Goal: Task Accomplishment & Management: Manage account settings

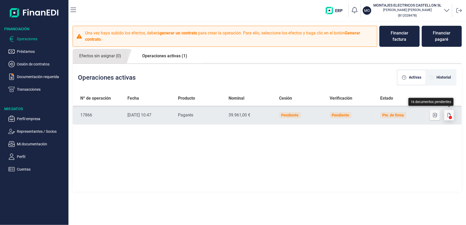
click at [448, 117] on icon "button" at bounding box center [449, 115] width 3 height 4
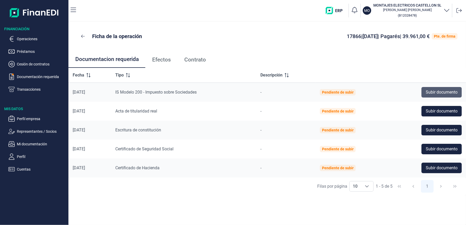
click at [434, 92] on span "Subir documento" at bounding box center [442, 92] width 32 height 6
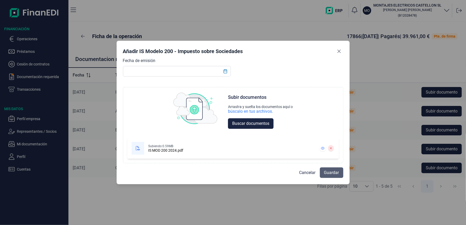
click at [331, 172] on span "Guardar" at bounding box center [331, 173] width 15 height 6
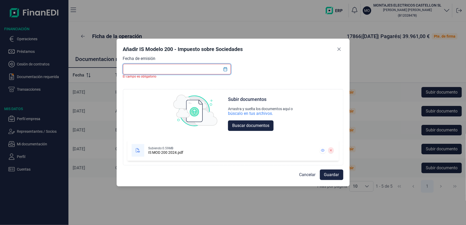
click at [210, 71] on input "text" at bounding box center [177, 69] width 108 height 11
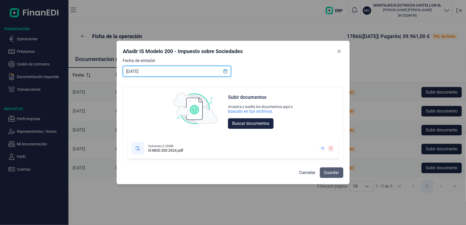
type input "[DATE]"
click at [328, 169] on button "Guardar" at bounding box center [331, 173] width 23 height 11
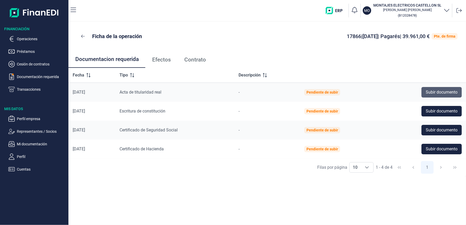
click at [426, 92] on span "Subir documento" at bounding box center [442, 92] width 32 height 6
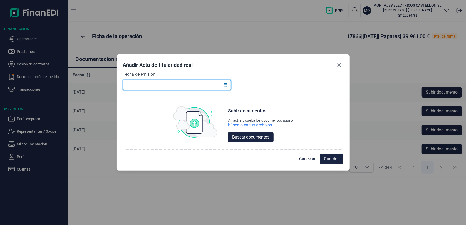
click at [199, 85] on input "text" at bounding box center [177, 85] width 108 height 11
type input "[DATE]"
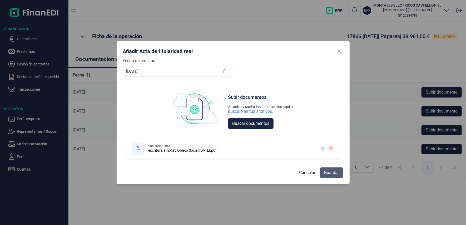
click at [337, 174] on span "Guardar" at bounding box center [331, 173] width 15 height 6
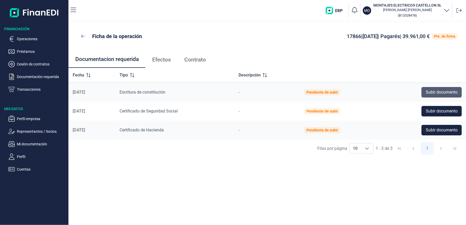
click at [433, 90] on span "Subir documento" at bounding box center [442, 92] width 32 height 6
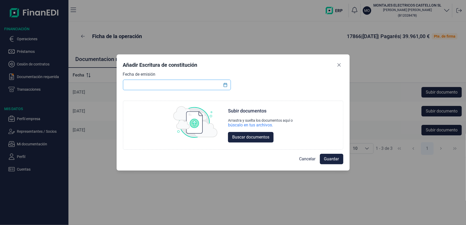
click at [160, 88] on input "text" at bounding box center [177, 85] width 108 height 11
type input "[DATE]"
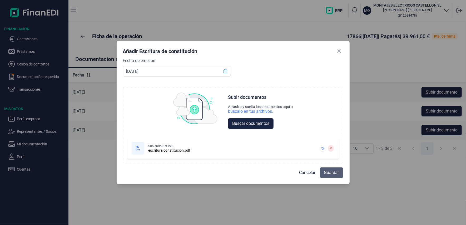
click at [327, 172] on span "Guardar" at bounding box center [331, 173] width 15 height 6
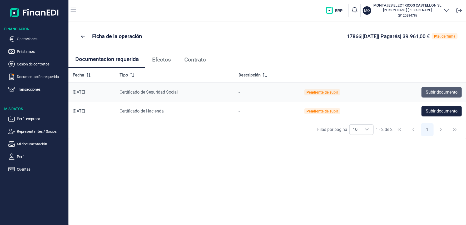
click at [438, 93] on span "Subir documento" at bounding box center [442, 92] width 32 height 6
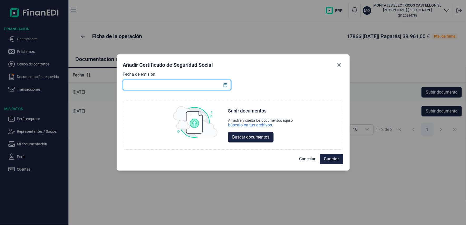
click at [166, 86] on input "text" at bounding box center [177, 85] width 108 height 11
type input "[DATE]"
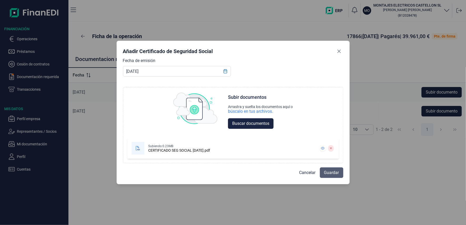
drag, startPoint x: 334, startPoint y: 173, endPoint x: 269, endPoint y: 177, distance: 65.7
click at [334, 173] on span "Guardar" at bounding box center [331, 173] width 15 height 6
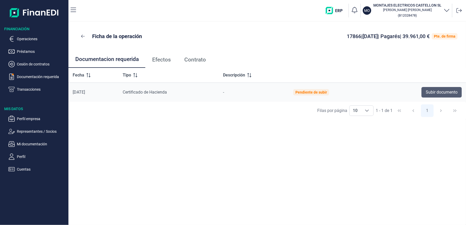
click at [436, 90] on span "Subir documento" at bounding box center [442, 92] width 32 height 6
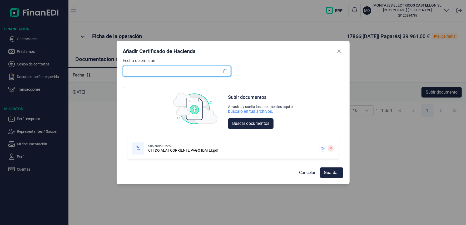
click at [139, 72] on input "text" at bounding box center [177, 71] width 108 height 11
type input "[DATE]"
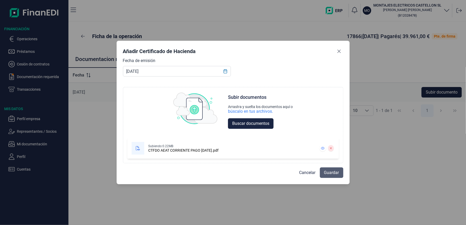
drag, startPoint x: 335, startPoint y: 174, endPoint x: 260, endPoint y: 159, distance: 77.0
click at [335, 174] on span "Guardar" at bounding box center [331, 173] width 15 height 6
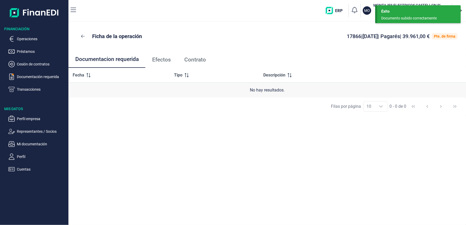
click at [156, 59] on span "Efectos" at bounding box center [161, 60] width 19 height 6
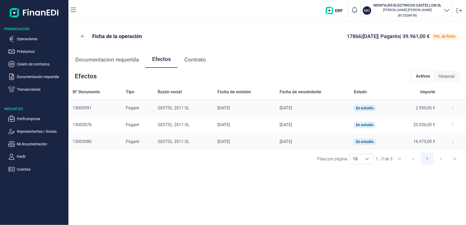
click at [194, 59] on span "Contrato" at bounding box center [195, 60] width 22 height 6
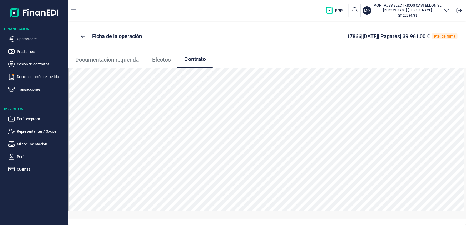
click at [101, 58] on span "Documentacion requerida" at bounding box center [106, 60] width 63 height 6
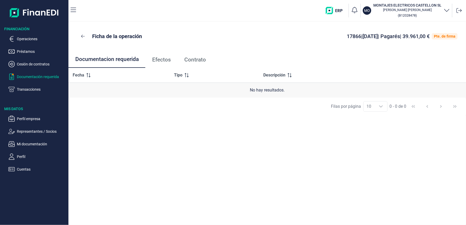
click at [38, 77] on p "Documentación requerida" at bounding box center [42, 77] width 50 height 6
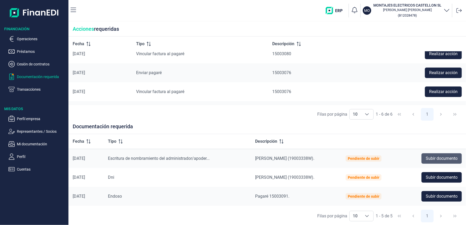
click at [431, 159] on span "Subir documento" at bounding box center [442, 159] width 32 height 6
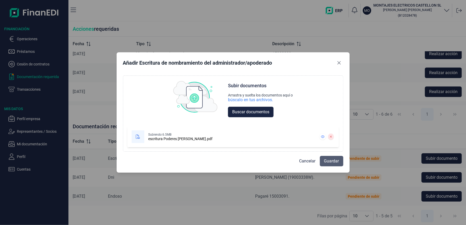
click at [335, 161] on span "Guardar" at bounding box center [331, 161] width 15 height 6
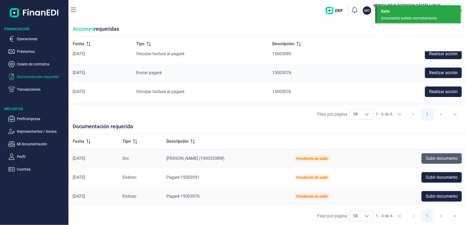
click at [429, 157] on span "Subir documento" at bounding box center [442, 159] width 32 height 6
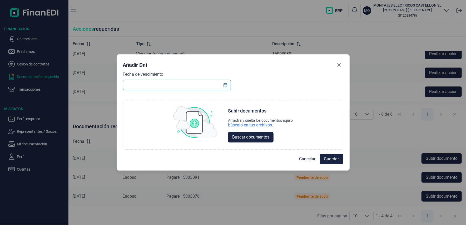
click at [143, 84] on input "text" at bounding box center [177, 85] width 108 height 11
type input "[DATE]"
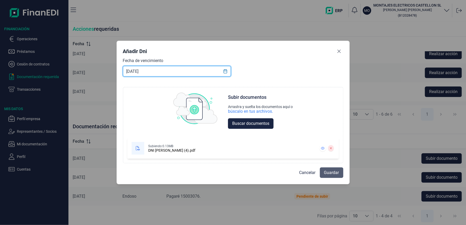
click at [332, 174] on span "Guardar" at bounding box center [331, 173] width 15 height 6
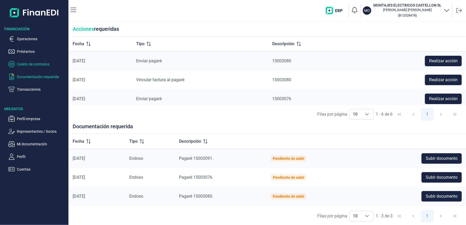
click at [41, 65] on p "Cesión de contratos" at bounding box center [42, 64] width 50 height 6
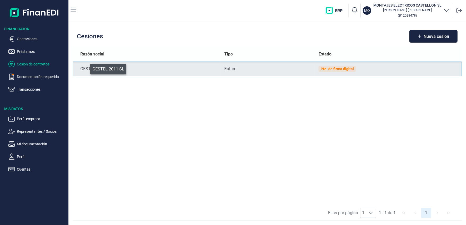
click at [87, 68] on div "GESTEL 2011 SL" at bounding box center [148, 69] width 135 height 6
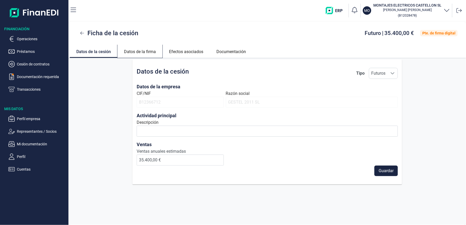
click at [141, 52] on link "Datos de la firma" at bounding box center [139, 51] width 45 height 13
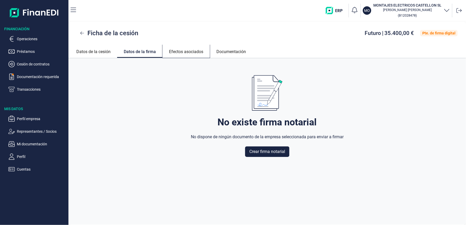
click at [181, 52] on link "Efectos asociados" at bounding box center [185, 51] width 47 height 13
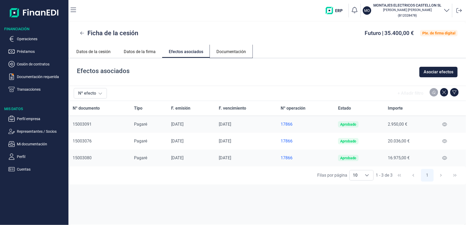
click at [232, 53] on link "Documentación" at bounding box center [231, 51] width 43 height 13
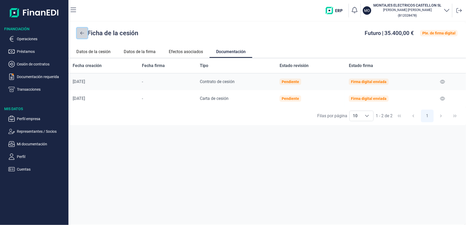
click at [82, 34] on icon at bounding box center [82, 33] width 4 height 4
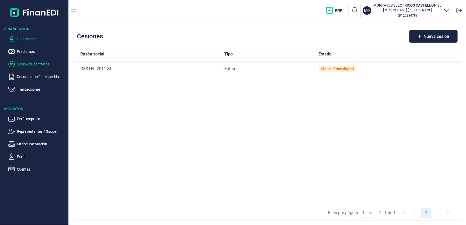
click at [27, 38] on p "Operaciones" at bounding box center [42, 39] width 50 height 6
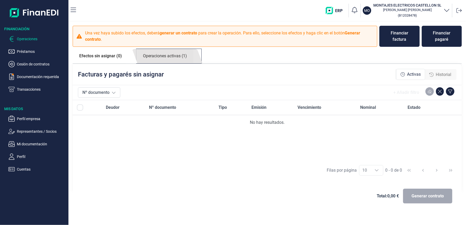
click at [170, 57] on link "Operaciones activas (1)" at bounding box center [164, 56] width 57 height 14
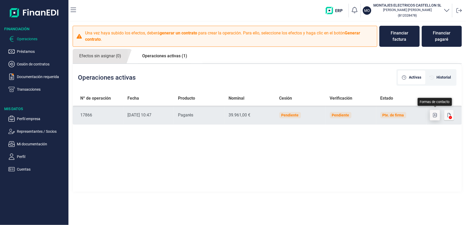
click at [434, 114] on icon "button" at bounding box center [435, 115] width 4 height 4
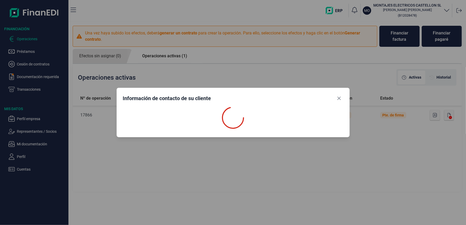
select select "ES"
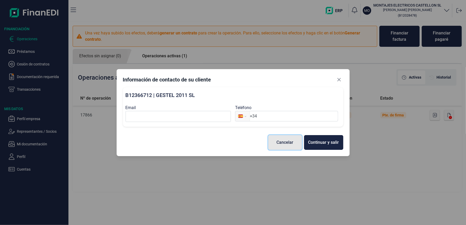
click at [290, 142] on div "Cancelar" at bounding box center [285, 143] width 17 height 6
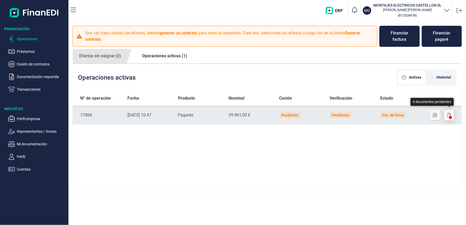
click at [448, 115] on icon "button" at bounding box center [449, 115] width 3 height 4
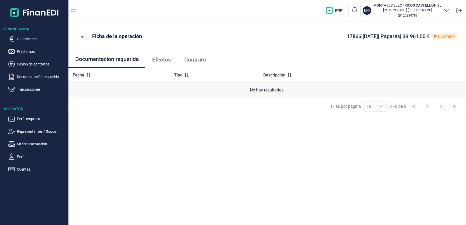
click at [165, 61] on span "Efectos" at bounding box center [161, 60] width 19 height 6
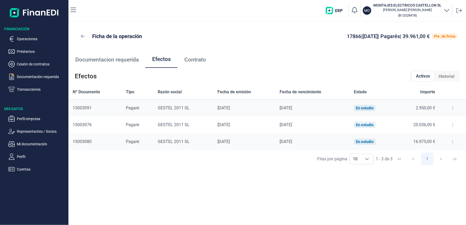
click at [200, 61] on span "Contrato" at bounding box center [195, 60] width 22 height 6
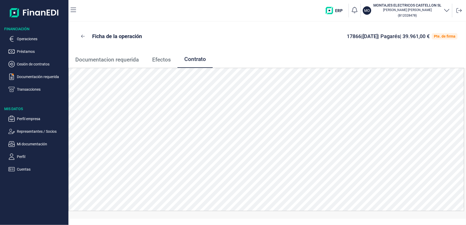
click at [116, 60] on span "Documentacion requerida" at bounding box center [106, 60] width 63 height 6
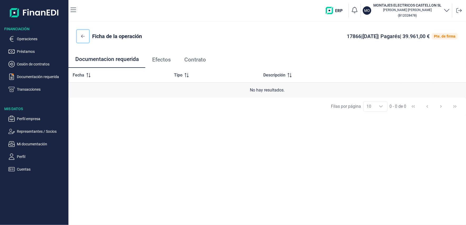
click at [85, 37] on icon at bounding box center [83, 36] width 4 height 4
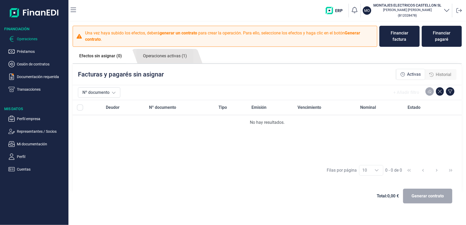
click at [407, 73] on div "Activas" at bounding box center [411, 74] width 20 height 6
click at [166, 53] on link "Operaciones activas (1)" at bounding box center [164, 56] width 57 height 14
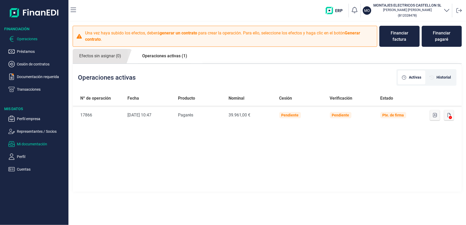
click at [28, 143] on p "Mi documentación" at bounding box center [42, 144] width 50 height 6
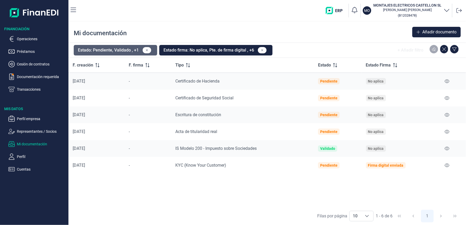
click at [106, 50] on button "Estado: Pendiente, Validado , +1" at bounding box center [115, 50] width 83 height 11
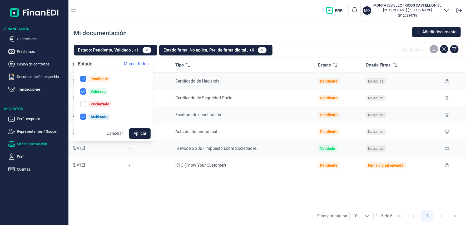
click at [300, 60] on th "Tipo" at bounding box center [242, 65] width 143 height 15
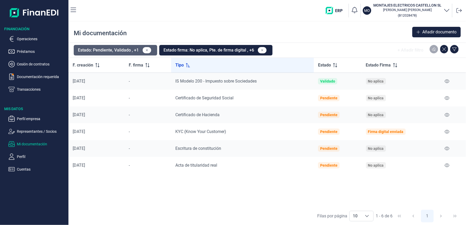
click at [121, 49] on button "Estado: Pendiente, Validado , +1" at bounding box center [115, 50] width 83 height 11
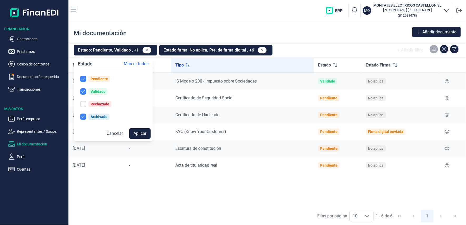
click at [133, 195] on div "F. creación F. firma Tipo Estado Estado Firma [DATE] - IS Modelo 200 - Impuesto…" at bounding box center [267, 132] width 398 height 149
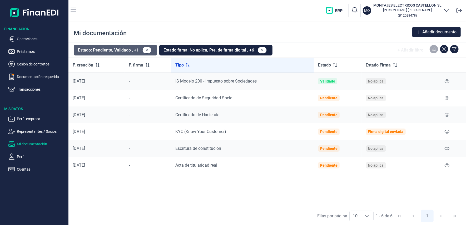
click at [110, 51] on button "Estado: Pendiente, Validado , +1" at bounding box center [115, 50] width 83 height 11
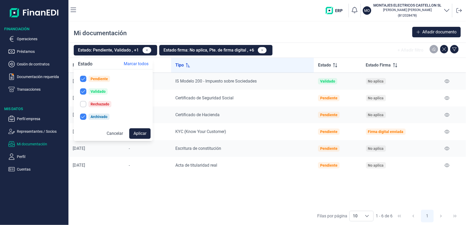
click at [229, 199] on div "F. creación F. firma Tipo Estado Estado Firma [DATE] - IS Modelo 200 - Impuesto…" at bounding box center [267, 132] width 398 height 149
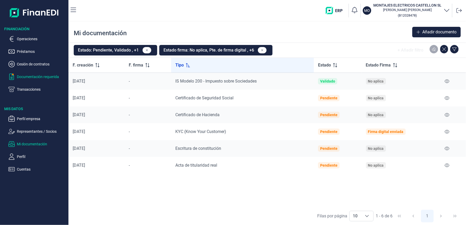
click at [21, 76] on p "Documentación requerida" at bounding box center [42, 77] width 50 height 6
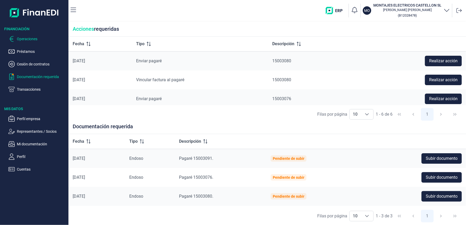
click at [28, 39] on p "Operaciones" at bounding box center [42, 39] width 50 height 6
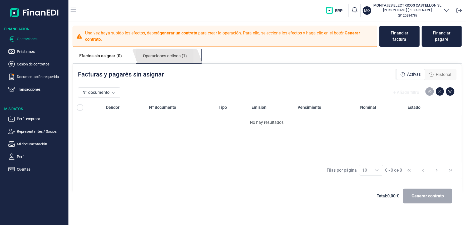
click at [167, 55] on link "Operaciones activas (1)" at bounding box center [164, 56] width 57 height 14
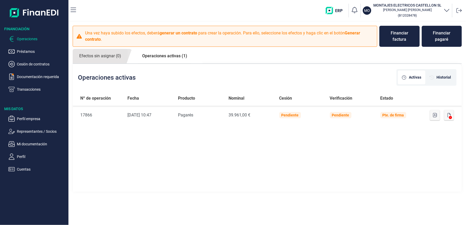
click at [172, 56] on link "Operaciones activas (1)" at bounding box center [165, 56] width 58 height 14
click at [446, 77] on span "Historial" at bounding box center [444, 78] width 14 height 6
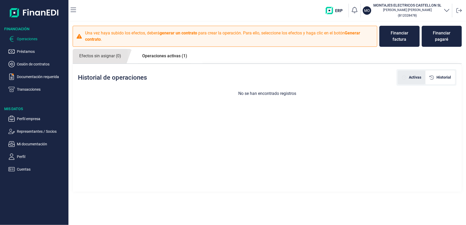
click at [415, 76] on span "Activas" at bounding box center [415, 78] width 12 height 6
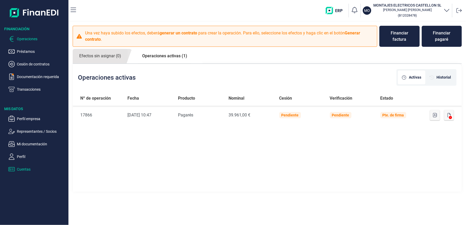
click at [20, 169] on p "Cuentas" at bounding box center [42, 169] width 50 height 6
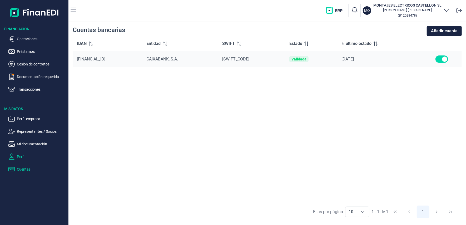
click at [25, 157] on p "Perfil" at bounding box center [42, 157] width 50 height 6
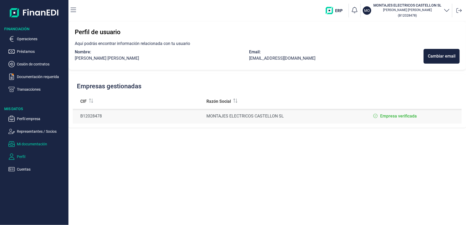
click at [19, 145] on p "Mi documentación" at bounding box center [42, 144] width 50 height 6
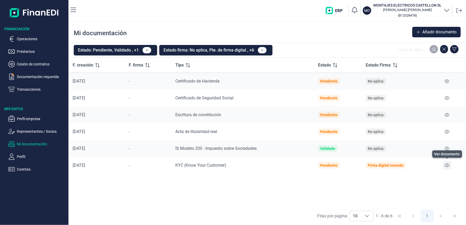
click at [446, 165] on icon at bounding box center [447, 166] width 5 height 4
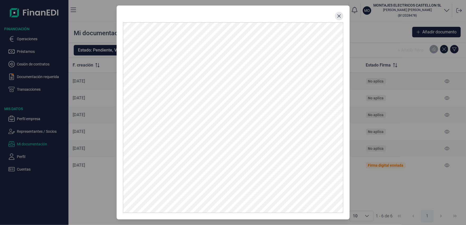
click at [336, 16] on button "Close" at bounding box center [339, 16] width 8 height 8
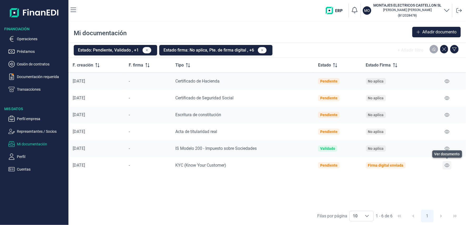
click at [445, 165] on icon at bounding box center [447, 166] width 5 height 4
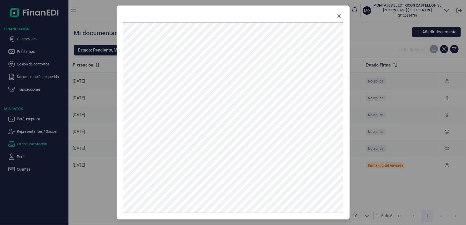
drag, startPoint x: 337, startPoint y: 16, endPoint x: 289, endPoint y: 28, distance: 49.8
click at [337, 16] on icon "Close" at bounding box center [339, 16] width 4 height 4
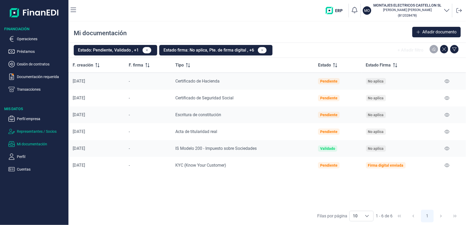
click at [41, 131] on p "Representantes / Socios" at bounding box center [42, 132] width 50 height 6
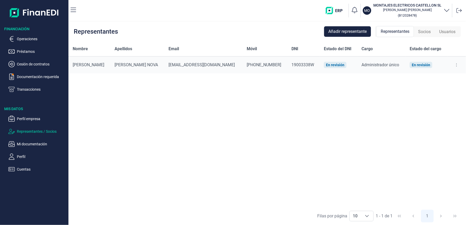
click at [456, 65] on icon at bounding box center [456, 65] width 1 height 4
click at [437, 76] on span "Editar representante" at bounding box center [436, 78] width 33 height 5
select select "ES"
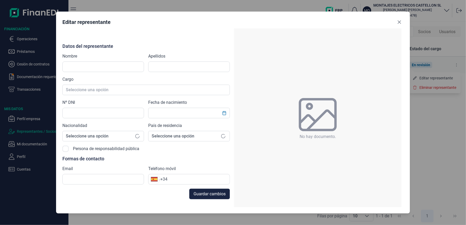
type input "[PERSON_NAME]"
type input "[PERSON_NAME] NOVA"
type input "19003338W"
type input "[EMAIL_ADDRESS][DOMAIN_NAME]"
type input "[PHONE_NUMBER]"
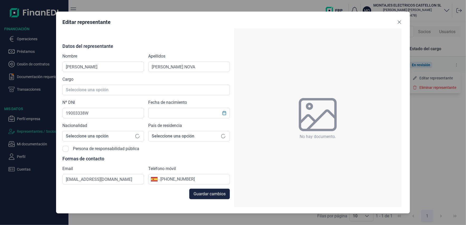
type input "[DATE]"
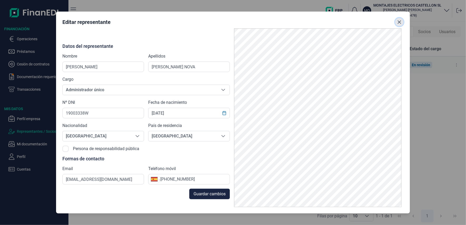
click at [397, 23] on icon "Close" at bounding box center [399, 22] width 4 height 4
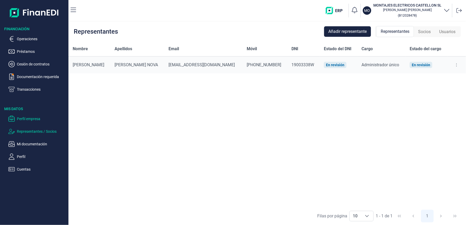
click at [31, 119] on p "Perfil empresa" at bounding box center [42, 119] width 50 height 6
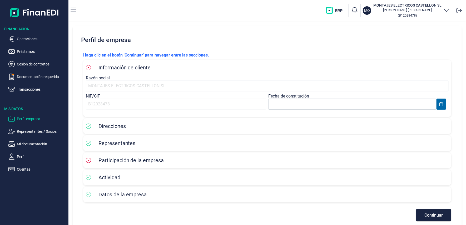
click at [107, 87] on div "MONTAJES ELECTRICOS CASTELLON SL" at bounding box center [267, 86] width 363 height 11
drag, startPoint x: 428, startPoint y: 216, endPoint x: 418, endPoint y: 216, distance: 10.0
click at [427, 215] on span "Continuar" at bounding box center [433, 216] width 18 height 4
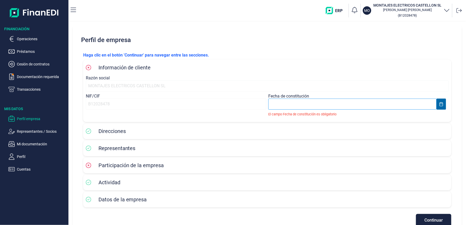
click at [313, 106] on input "text" at bounding box center [352, 104] width 168 height 11
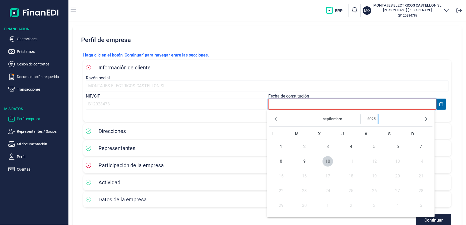
click at [374, 117] on select "2025 2024 2023 2022 2021 2020 2019 2018 2017 2016 2015 2014 2013 2012 2011 2010…" at bounding box center [371, 119] width 13 height 11
select select "8"
select select "1980"
click at [332, 119] on select "diciembre noviembre octubre septiembre [PERSON_NAME] junio [PERSON_NAME] marzo …" at bounding box center [340, 119] width 41 height 11
select select "5"
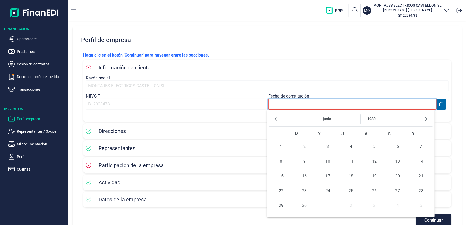
select select "1980"
click at [373, 174] on span "13" at bounding box center [374, 176] width 11 height 11
type input "[DATE]"
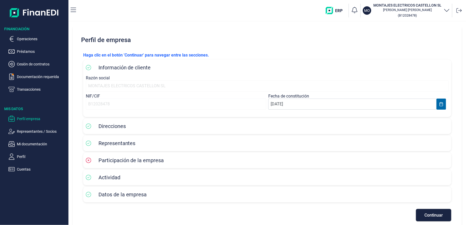
click at [101, 161] on span "Participación de la empresa" at bounding box center [131, 160] width 66 height 6
click at [433, 214] on span "Continuar" at bounding box center [433, 216] width 18 height 4
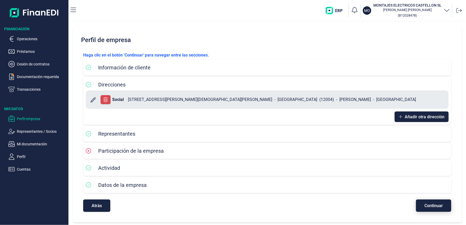
click at [433, 208] on span "Continuar" at bounding box center [433, 206] width 18 height 4
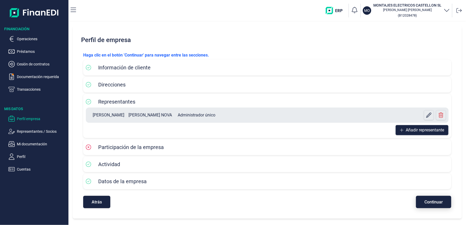
click at [430, 204] on span "Continuar" at bounding box center [433, 202] width 18 height 4
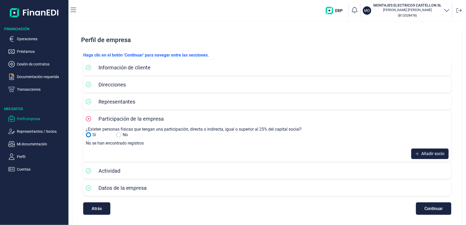
click at [87, 135] on input "No" at bounding box center [88, 134] width 5 height 5
click at [88, 134] on input "No" at bounding box center [88, 134] width 5 height 5
click at [428, 154] on span "Añadir socio" at bounding box center [432, 154] width 23 height 6
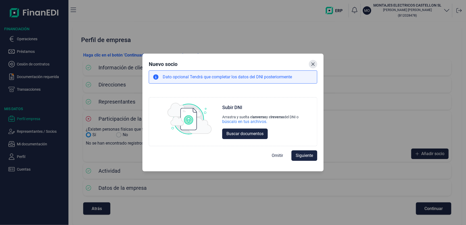
click at [312, 66] on icon "Close" at bounding box center [313, 64] width 4 height 4
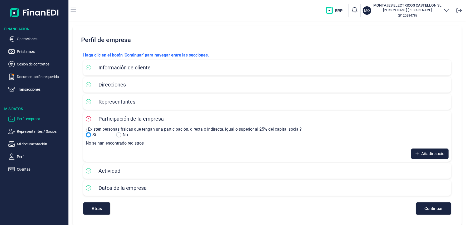
click at [119, 135] on input "Sí" at bounding box center [118, 134] width 5 height 5
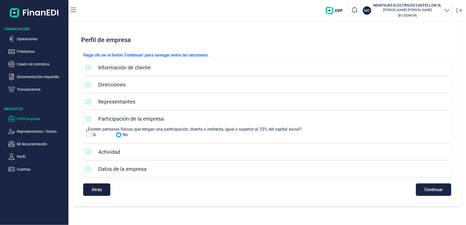
click at [90, 135] on input "No" at bounding box center [88, 134] width 5 height 5
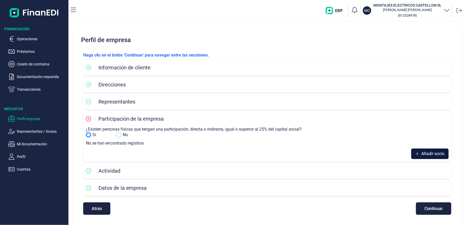
click at [431, 155] on span "Añadir socio" at bounding box center [432, 154] width 23 height 6
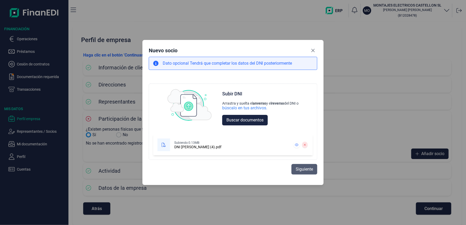
click at [304, 169] on span "Siguiente" at bounding box center [304, 169] width 17 height 6
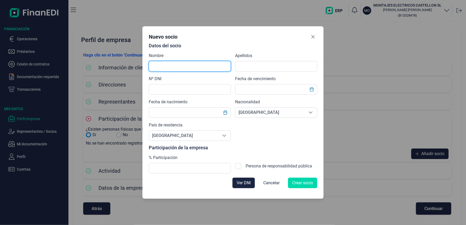
click at [166, 63] on input "text" at bounding box center [190, 66] width 82 height 11
type input "[PERSON_NAME]"
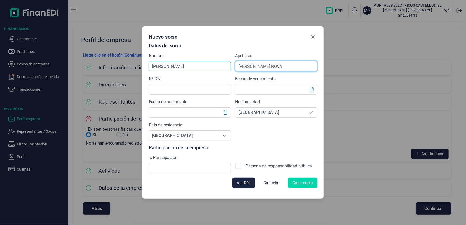
type input "[PERSON_NAME] NOVA"
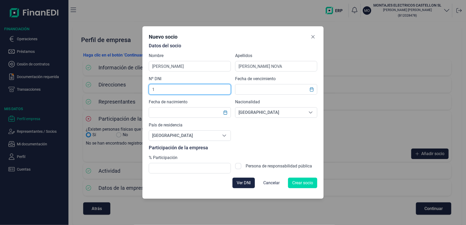
click at [180, 93] on input "1" at bounding box center [190, 89] width 82 height 11
type input "19003338W"
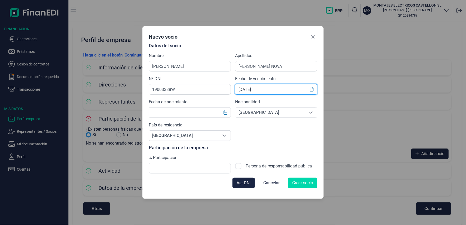
click at [267, 90] on input "[DATE]" at bounding box center [276, 89] width 82 height 11
drag, startPoint x: 269, startPoint y: 89, endPoint x: 225, endPoint y: 89, distance: 44.2
click at [225, 89] on div "Datos del socio Nombre [PERSON_NAME] Apellidos [PERSON_NAME] NOVA Nº DNI 190033…" at bounding box center [233, 108] width 169 height 131
type input "[DATE]"
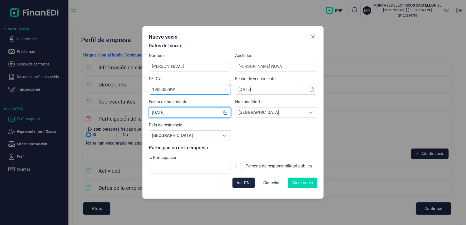
type input "[DATE]"
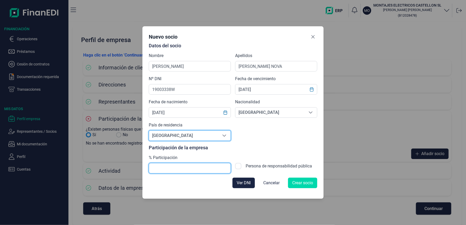
click at [174, 169] on input "text" at bounding box center [190, 168] width 82 height 11
click at [174, 166] on input "text" at bounding box center [190, 168] width 82 height 11
type input "84,31"
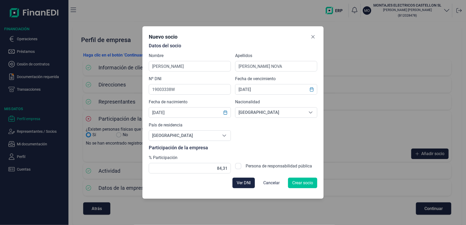
click at [301, 182] on span "Crear socio" at bounding box center [302, 183] width 21 height 6
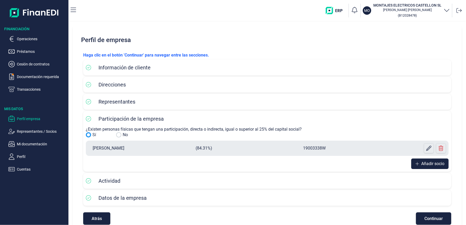
scroll to position [10, 0]
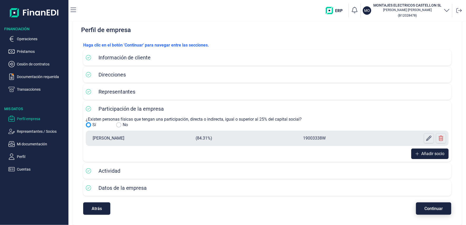
click at [429, 207] on span "Continuar" at bounding box center [433, 209] width 18 height 4
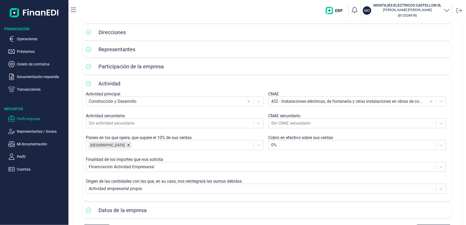
scroll to position [75, 0]
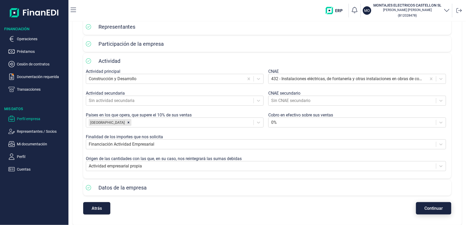
click at [428, 211] on span "Continuar" at bounding box center [433, 209] width 18 height 4
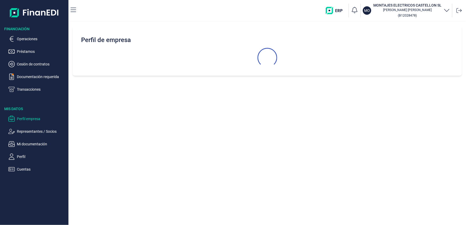
select select "ES"
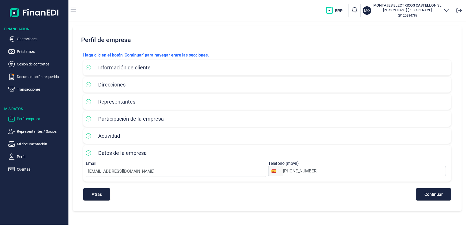
drag, startPoint x: 425, startPoint y: 195, endPoint x: 417, endPoint y: 196, distance: 8.3
click at [425, 195] on button "Continuar" at bounding box center [433, 195] width 35 height 12
select select "ES"
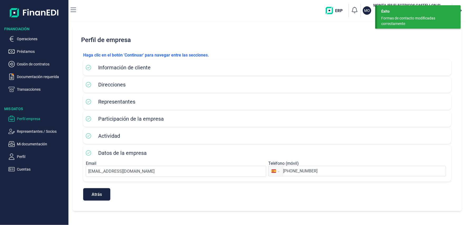
select select "ES"
click at [22, 130] on p "Representantes / Socios" at bounding box center [42, 132] width 50 height 6
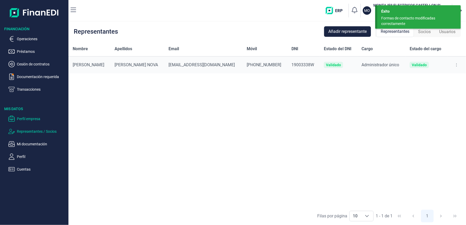
click at [27, 118] on p "Perfil empresa" at bounding box center [42, 119] width 50 height 6
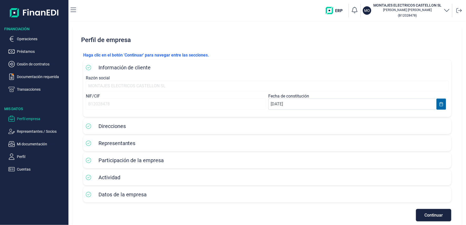
scroll to position [7, 0]
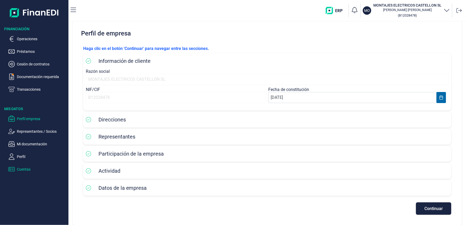
click at [19, 169] on p "Cuentas" at bounding box center [42, 169] width 50 height 6
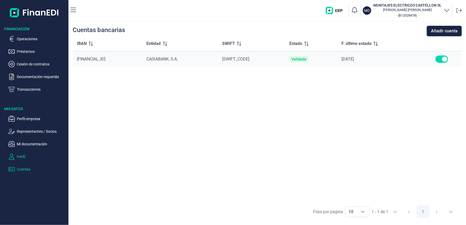
click at [21, 156] on p "Perfil" at bounding box center [42, 157] width 50 height 6
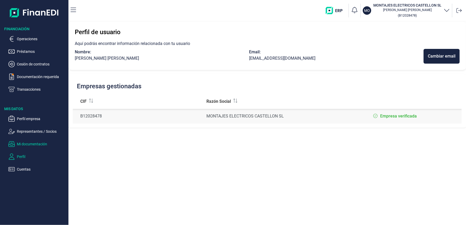
click at [29, 145] on p "Mi documentación" at bounding box center [42, 144] width 50 height 6
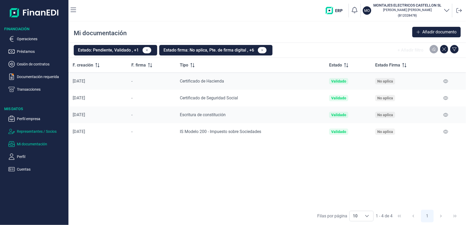
click at [42, 130] on p "Representantes / Socios" at bounding box center [42, 132] width 50 height 6
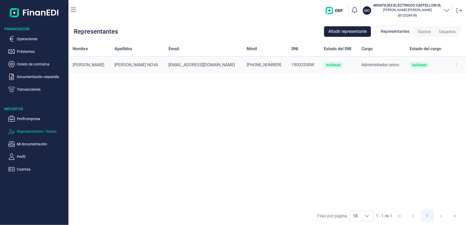
click at [398, 32] on span "Representantes" at bounding box center [395, 31] width 29 height 6
click at [421, 31] on span "Socios" at bounding box center [424, 32] width 13 height 6
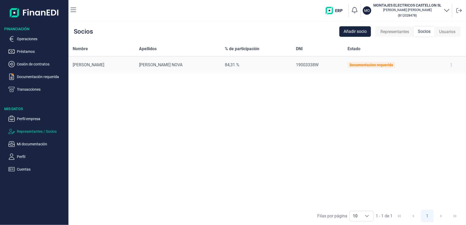
click at [451, 65] on icon at bounding box center [451, 65] width 1 height 4
click at [435, 78] on span "Editar socio" at bounding box center [436, 78] width 19 height 5
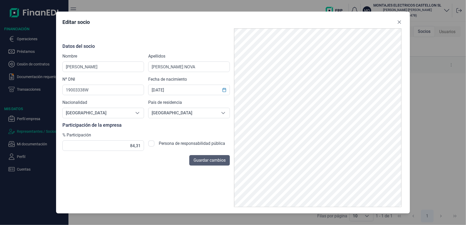
click at [207, 161] on span "Guardar cambios" at bounding box center [210, 160] width 32 height 6
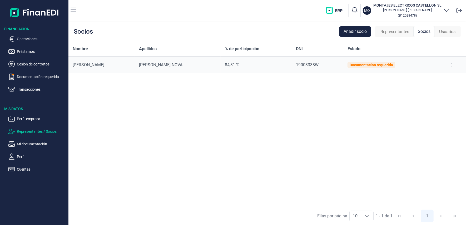
click at [445, 32] on span "Usuarios" at bounding box center [447, 32] width 16 height 6
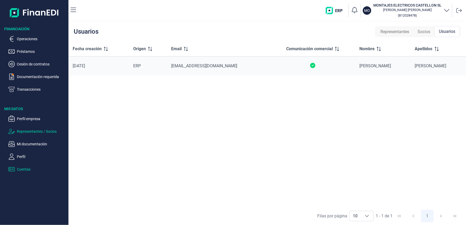
click at [22, 169] on p "Cuentas" at bounding box center [42, 169] width 50 height 6
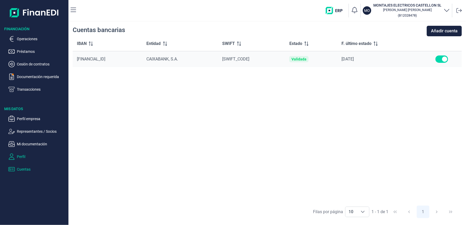
click at [21, 158] on p "Perfil" at bounding box center [42, 157] width 50 height 6
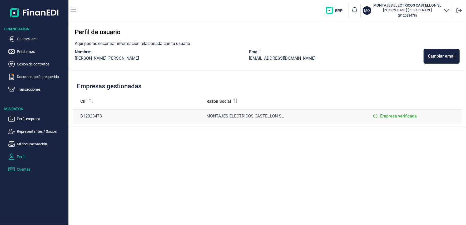
click at [17, 167] on p "Cuentas" at bounding box center [42, 169] width 50 height 6
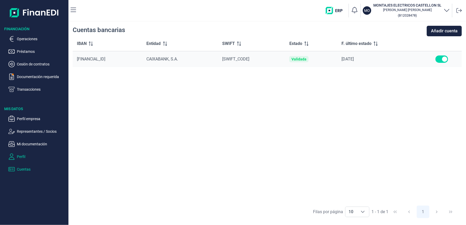
click at [25, 156] on p "Perfil" at bounding box center [42, 157] width 50 height 6
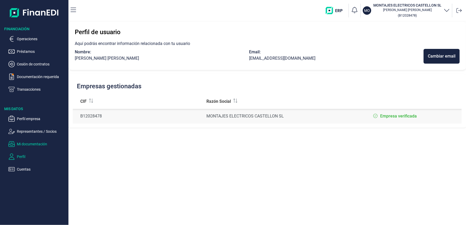
click at [27, 144] on p "Mi documentación" at bounding box center [42, 144] width 50 height 6
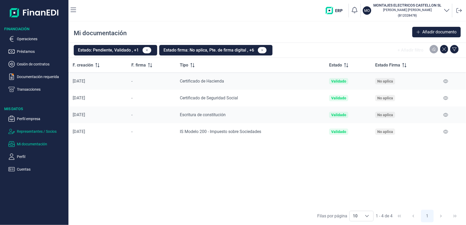
click at [23, 132] on p "Representantes / Socios" at bounding box center [42, 132] width 50 height 6
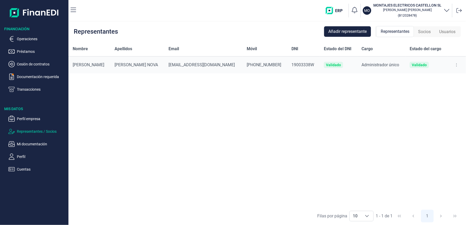
click at [428, 33] on span "Socios" at bounding box center [424, 32] width 13 height 6
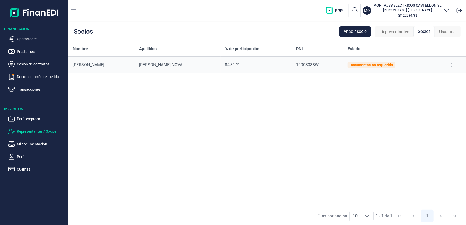
click at [397, 33] on span "Representantes" at bounding box center [395, 32] width 29 height 6
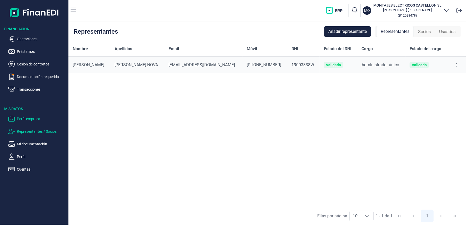
click at [25, 117] on p "Perfil empresa" at bounding box center [42, 119] width 50 height 6
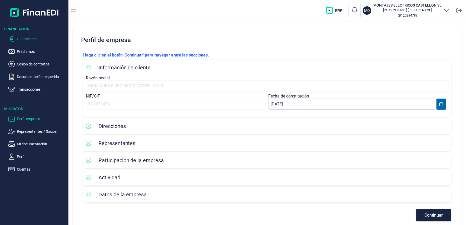
click at [26, 38] on p "Operaciones" at bounding box center [42, 39] width 50 height 6
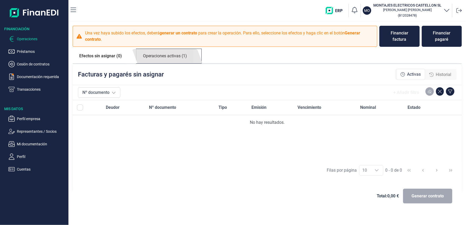
click at [167, 55] on link "Operaciones activas (1)" at bounding box center [164, 56] width 57 height 14
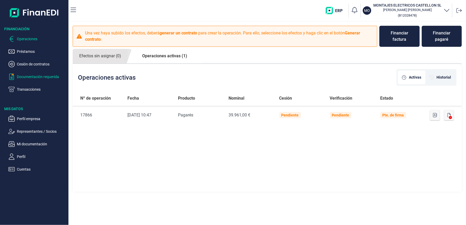
click at [33, 75] on p "Documentación requerida" at bounding box center [42, 77] width 50 height 6
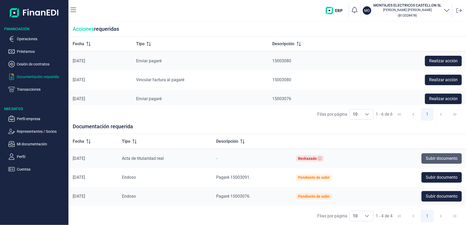
click at [440, 160] on span "Subir documento" at bounding box center [442, 159] width 32 height 6
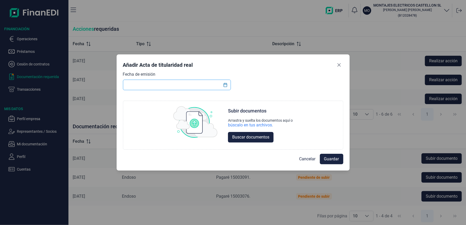
click at [150, 84] on input "text" at bounding box center [177, 85] width 108 height 11
type input "20"
click at [146, 83] on input "text" at bounding box center [177, 85] width 108 height 11
type input "[DATE]"
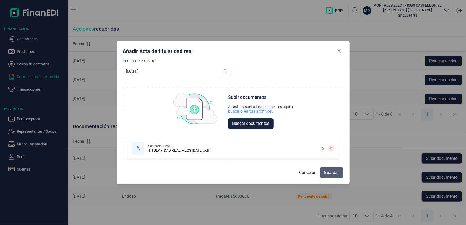
click at [325, 170] on span "Guardar" at bounding box center [331, 173] width 15 height 6
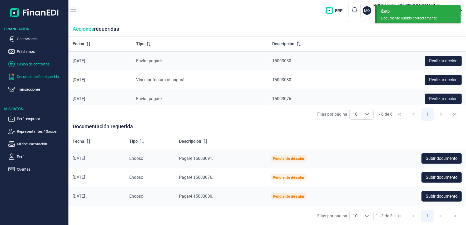
click at [32, 63] on p "Cesión de contratos" at bounding box center [42, 64] width 50 height 6
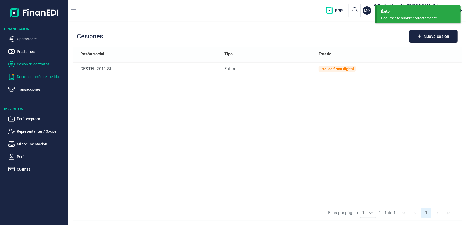
click at [23, 76] on p "Documentación requerida" at bounding box center [42, 77] width 50 height 6
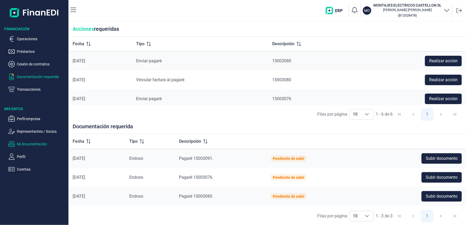
click at [37, 146] on p "Mi documentación" at bounding box center [42, 144] width 50 height 6
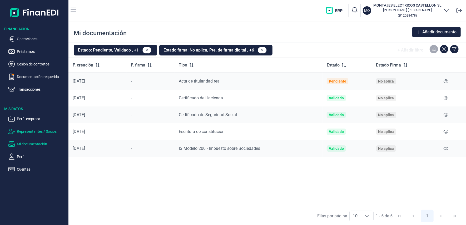
click at [27, 131] on p "Representantes / Socios" at bounding box center [42, 132] width 50 height 6
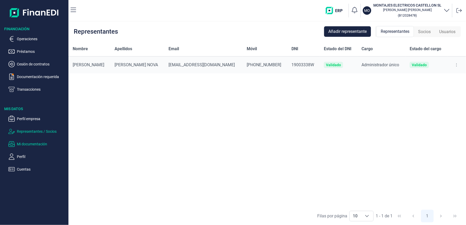
click at [26, 144] on p "Mi documentación" at bounding box center [42, 144] width 50 height 6
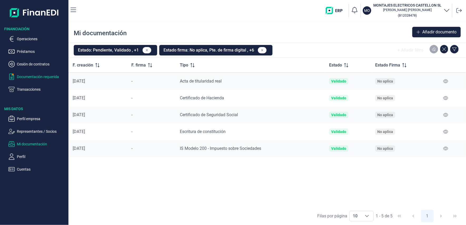
click at [41, 76] on p "Documentación requerida" at bounding box center [42, 77] width 50 height 6
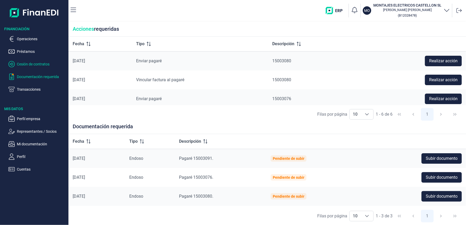
click at [34, 63] on p "Cesión de contratos" at bounding box center [42, 64] width 50 height 6
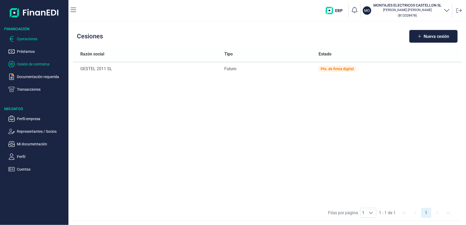
click at [27, 39] on p "Operaciones" at bounding box center [42, 39] width 50 height 6
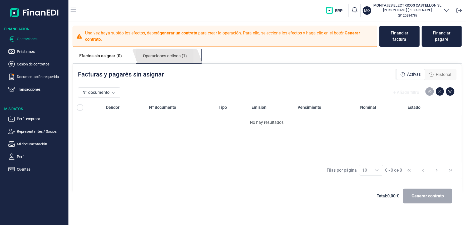
click at [170, 54] on link "Operaciones activas (1)" at bounding box center [164, 56] width 57 height 14
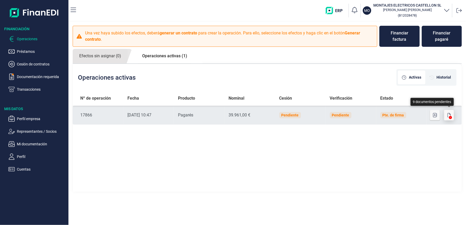
click at [448, 115] on icon "button" at bounding box center [449, 115] width 3 height 4
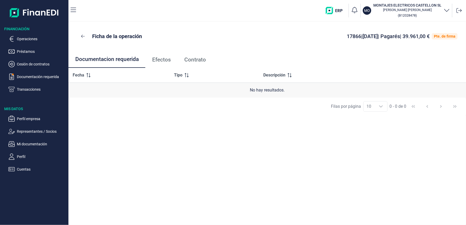
click at [165, 59] on span "Efectos" at bounding box center [161, 60] width 19 height 6
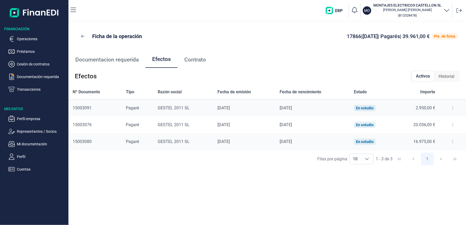
click at [196, 61] on span "Contrato" at bounding box center [195, 60] width 22 height 6
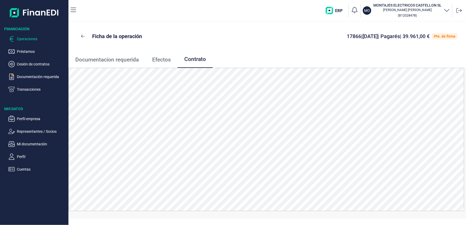
click at [27, 38] on p "Operaciones" at bounding box center [42, 39] width 50 height 6
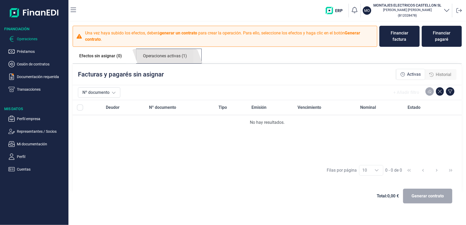
click at [164, 55] on link "Operaciones activas (1)" at bounding box center [164, 56] width 57 height 14
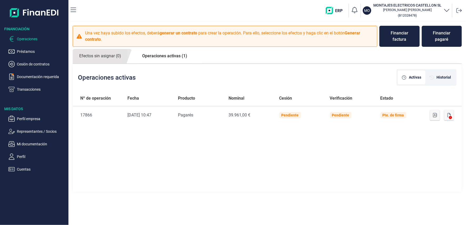
click at [169, 56] on link "Operaciones activas (1)" at bounding box center [165, 56] width 58 height 14
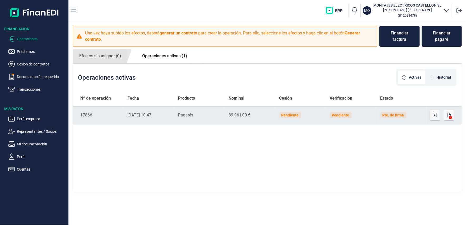
click at [449, 116] on icon at bounding box center [450, 117] width 3 height 3
click at [449, 114] on icon "button" at bounding box center [449, 115] width 3 height 4
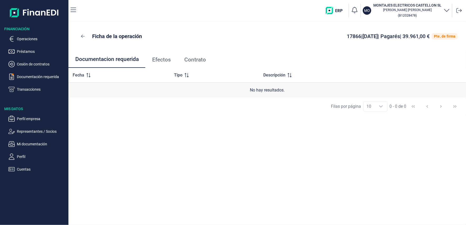
click at [161, 60] on span "Efectos" at bounding box center [161, 60] width 19 height 6
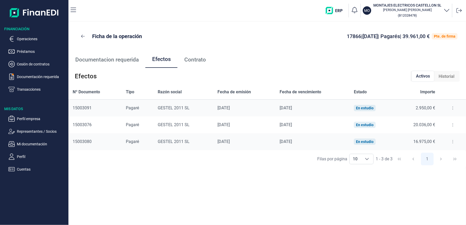
click at [196, 59] on span "Contrato" at bounding box center [195, 60] width 22 height 6
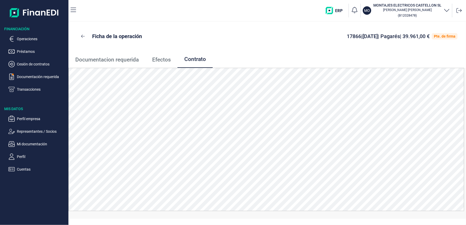
click at [164, 60] on span "Efectos" at bounding box center [161, 60] width 19 height 6
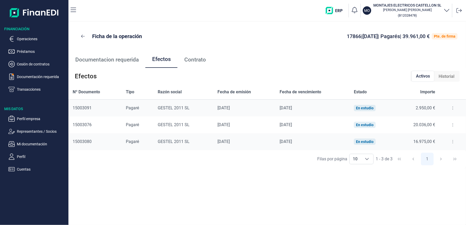
click at [450, 107] on button at bounding box center [452, 108] width 9 height 8
click at [196, 61] on span "Contrato" at bounding box center [195, 60] width 22 height 6
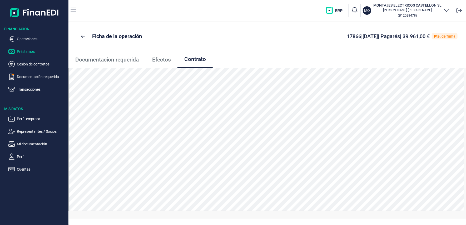
click at [25, 52] on p "Préstamos" at bounding box center [42, 51] width 50 height 6
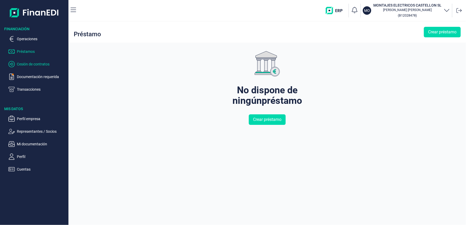
click at [23, 64] on p "Cesión de contratos" at bounding box center [42, 64] width 50 height 6
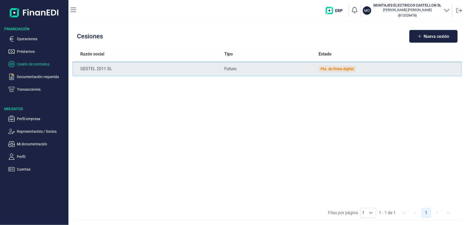
click at [334, 68] on div "Pte. de firma digital" at bounding box center [337, 69] width 33 height 4
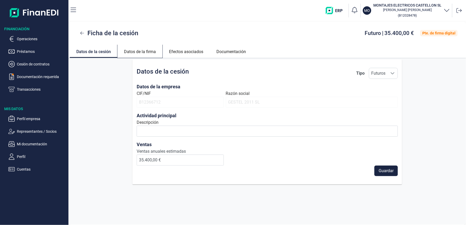
click at [136, 52] on link "Datos de la firma" at bounding box center [139, 51] width 45 height 13
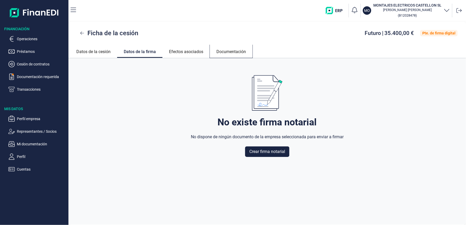
click at [228, 49] on link "Documentación" at bounding box center [231, 51] width 43 height 13
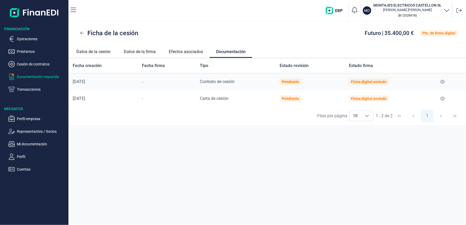
click at [36, 76] on p "Documentación requerida" at bounding box center [42, 77] width 50 height 6
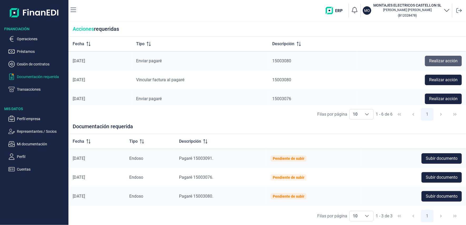
click at [440, 61] on span "Realizar acción" at bounding box center [443, 61] width 28 height 6
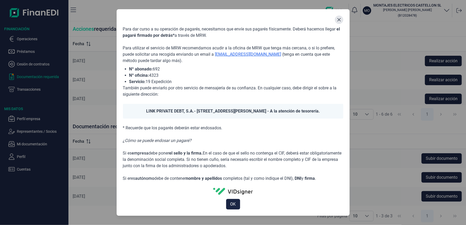
click at [338, 19] on icon "Close" at bounding box center [338, 19] width 3 height 3
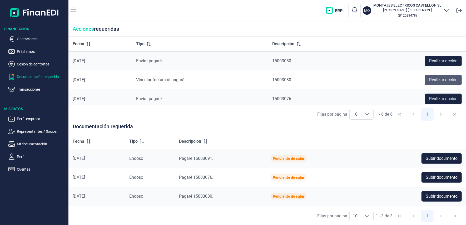
click at [433, 81] on span "Realizar acción" at bounding box center [443, 80] width 28 height 6
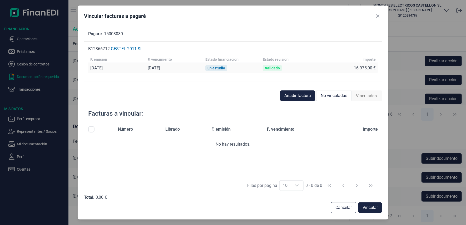
click at [332, 96] on span "No vinculadas" at bounding box center [334, 96] width 27 height 6
click at [307, 94] on span "Añadir factura" at bounding box center [297, 96] width 27 height 6
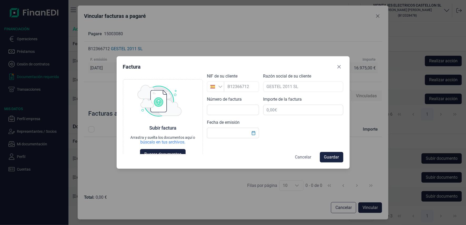
click at [296, 157] on span "Cancelar" at bounding box center [303, 157] width 16 height 6
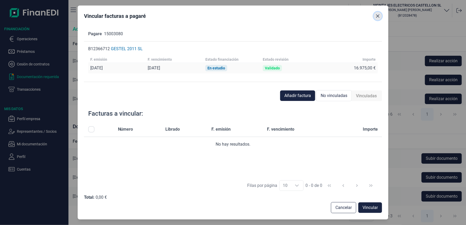
click at [377, 16] on icon "Close" at bounding box center [378, 16] width 4 height 4
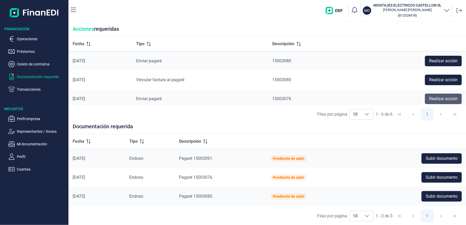
click at [433, 99] on span "Realizar acción" at bounding box center [443, 99] width 28 height 6
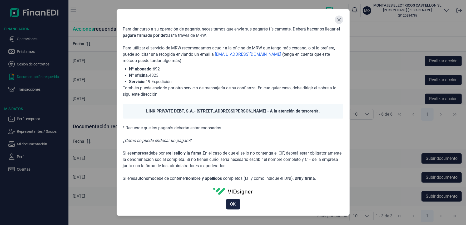
click at [338, 19] on icon "Close" at bounding box center [338, 19] width 3 height 3
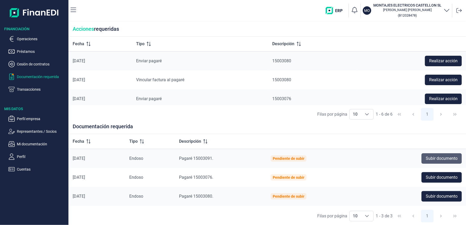
click at [429, 159] on span "Subir documento" at bounding box center [442, 159] width 32 height 6
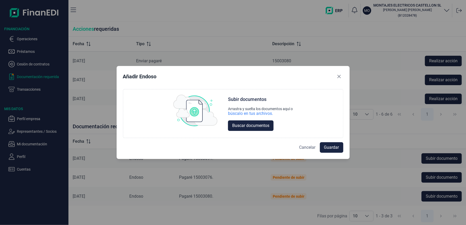
click at [307, 148] on span "Cancelar" at bounding box center [307, 148] width 16 height 6
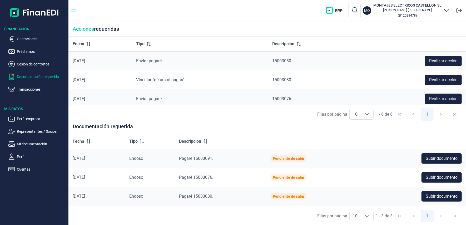
click at [72, 10] on icon "button" at bounding box center [74, 10] width 6 height 4
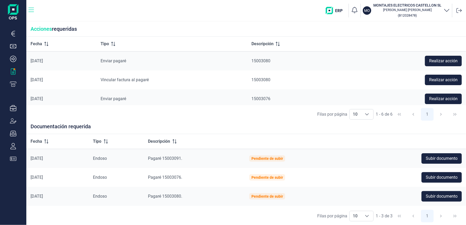
click at [33, 12] on icon "button" at bounding box center [31, 10] width 6 height 4
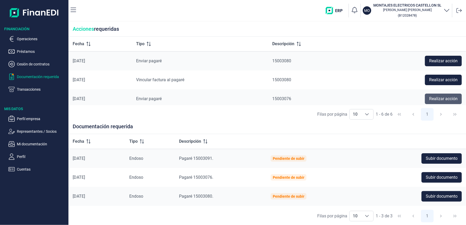
click at [435, 96] on span "Realizar acción" at bounding box center [443, 99] width 28 height 6
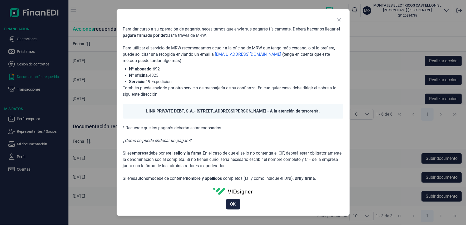
drag, startPoint x: 339, startPoint y: 22, endPoint x: 328, endPoint y: 28, distance: 12.5
click at [339, 22] on button "Close" at bounding box center [339, 20] width 8 height 8
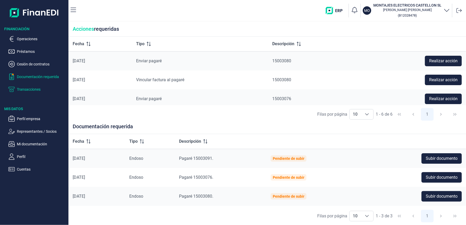
click at [25, 90] on p "Transacciones" at bounding box center [42, 89] width 50 height 6
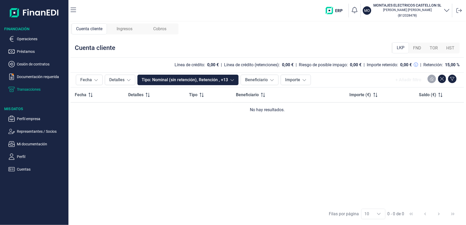
click at [121, 28] on span "Ingresos" at bounding box center [125, 29] width 16 height 6
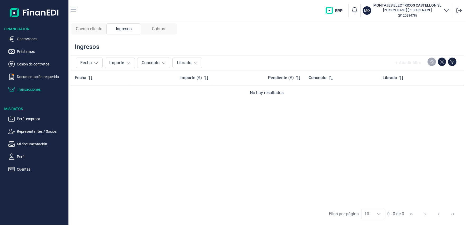
click at [157, 28] on span "Cobros" at bounding box center [158, 29] width 13 height 6
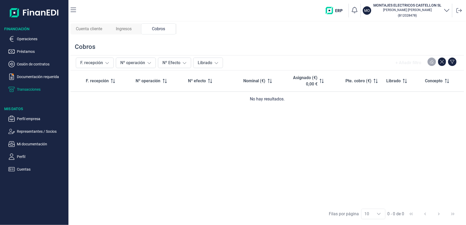
click at [127, 29] on span "Ingresos" at bounding box center [124, 29] width 16 height 6
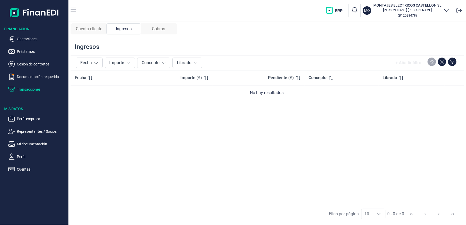
click at [92, 28] on span "Cuenta cliente" at bounding box center [89, 29] width 26 height 6
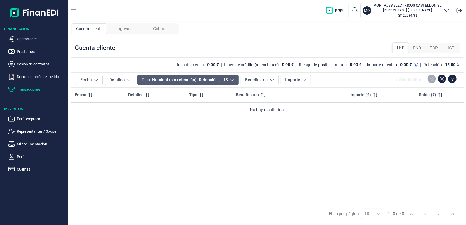
click at [194, 80] on button "Tipo: Nominal (sin retención), Retención , +13" at bounding box center [187, 80] width 101 height 11
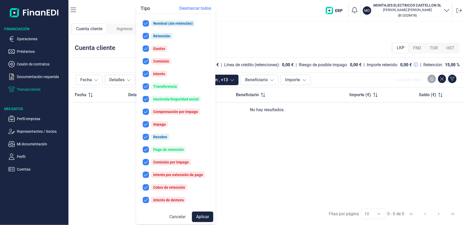
click at [277, 40] on div "Cuenta cliente LKP FND TOR HST" at bounding box center [267, 47] width 393 height 19
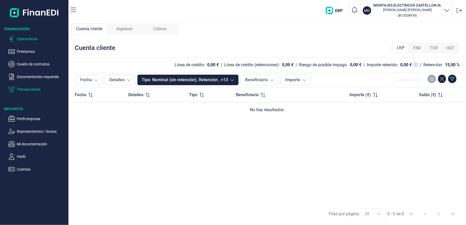
click at [32, 38] on p "Operaciones" at bounding box center [42, 39] width 50 height 6
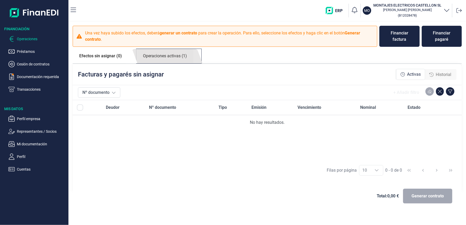
click at [164, 54] on link "Operaciones activas (1)" at bounding box center [164, 56] width 57 height 14
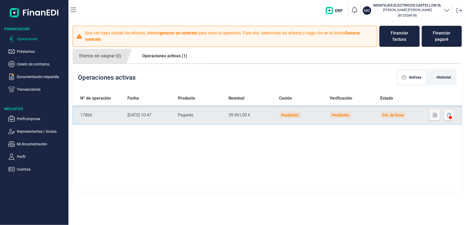
click at [289, 116] on div "Pendiente" at bounding box center [290, 115] width 17 height 4
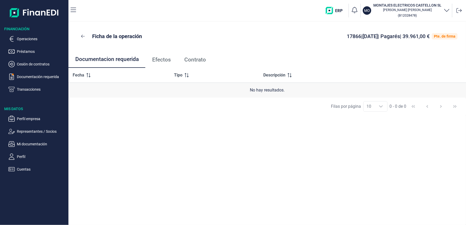
click at [161, 60] on span "Efectos" at bounding box center [161, 60] width 19 height 6
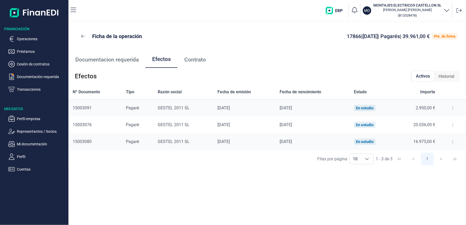
click at [198, 57] on span "Contrato" at bounding box center [195, 60] width 22 height 6
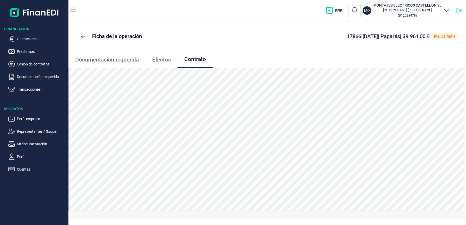
click at [458, 10] on icon at bounding box center [459, 10] width 5 height 5
